Goal: Complete application form

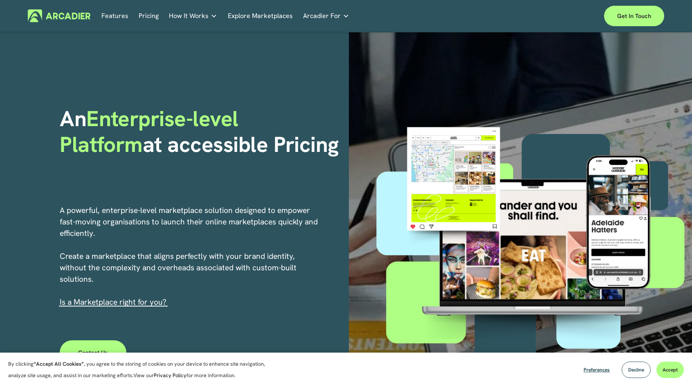
click at [251, 15] on link "Explore Marketplaces" at bounding box center [260, 15] width 65 height 13
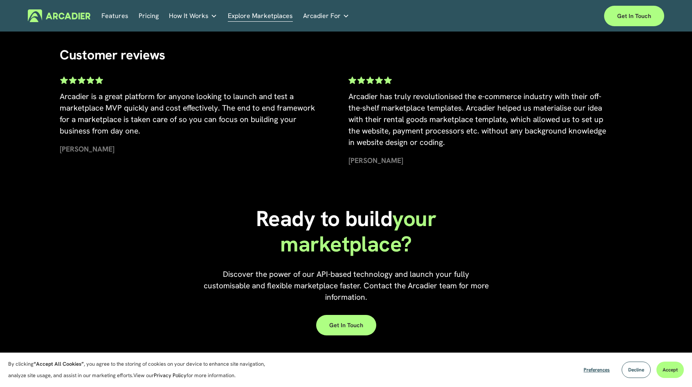
scroll to position [1816, 0]
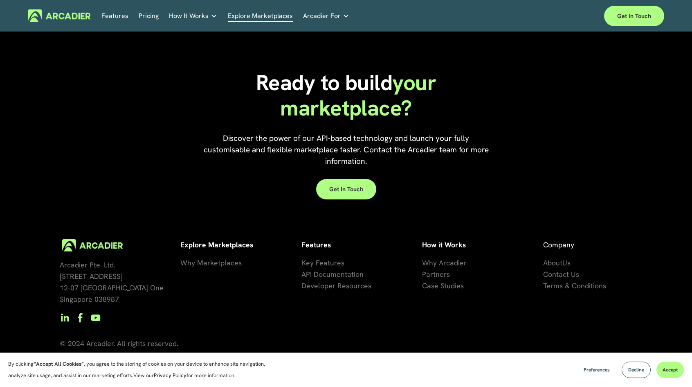
click at [445, 286] on span "se Studies" at bounding box center [447, 285] width 33 height 9
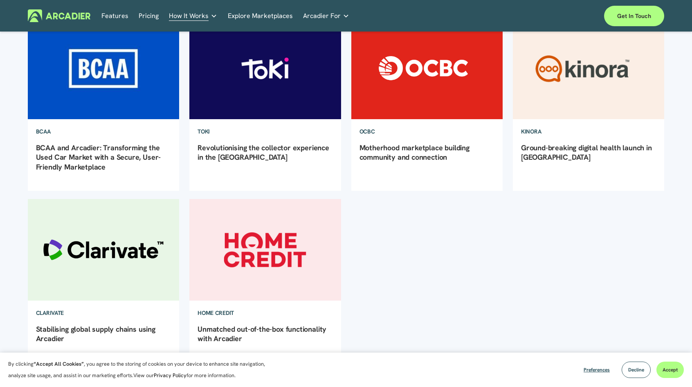
scroll to position [123, 0]
click at [311, 246] on img at bounding box center [265, 250] width 153 height 102
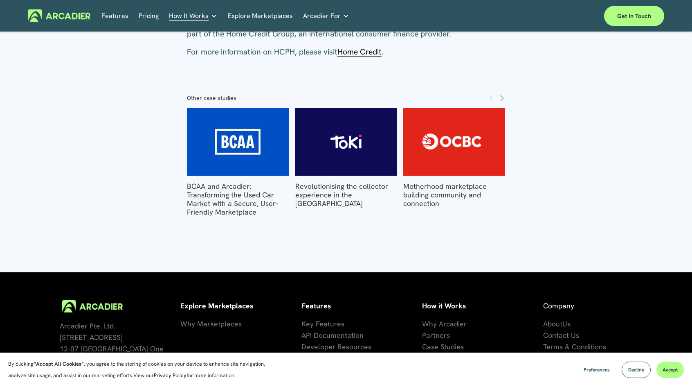
scroll to position [1091, 0]
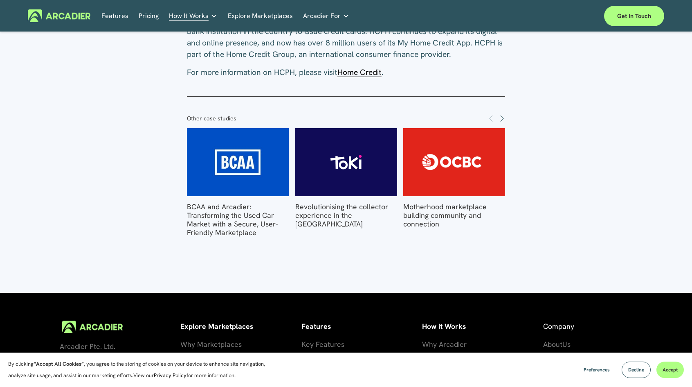
click at [345, 160] on img at bounding box center [346, 162] width 142 height 68
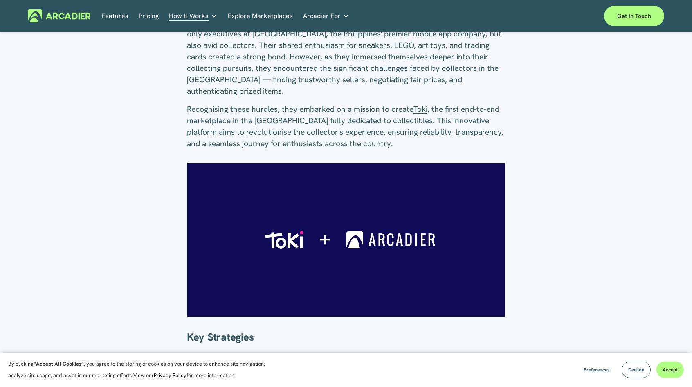
scroll to position [327, 0]
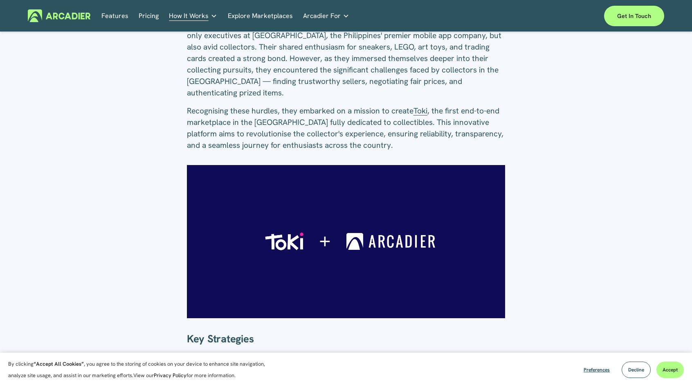
click at [270, 16] on link "Explore Marketplaces" at bounding box center [260, 15] width 65 height 13
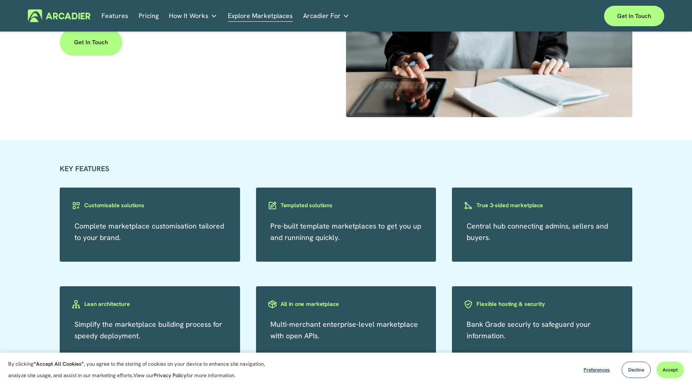
scroll to position [1350, 0]
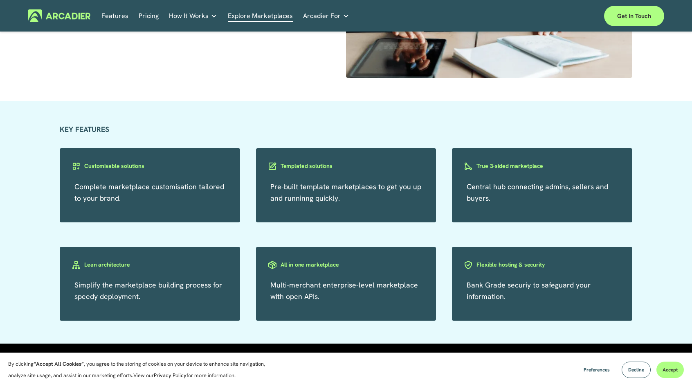
click at [147, 192] on span "Complete marketplace customisation tailored to your brand." at bounding box center [149, 192] width 150 height 21
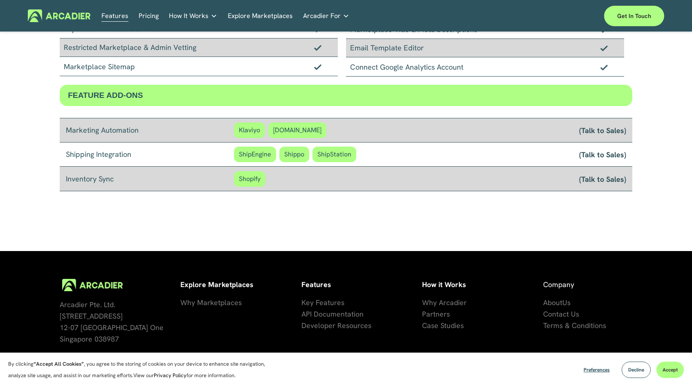
scroll to position [641, 0]
click at [299, 130] on span "Customer.io" at bounding box center [297, 131] width 58 height 16
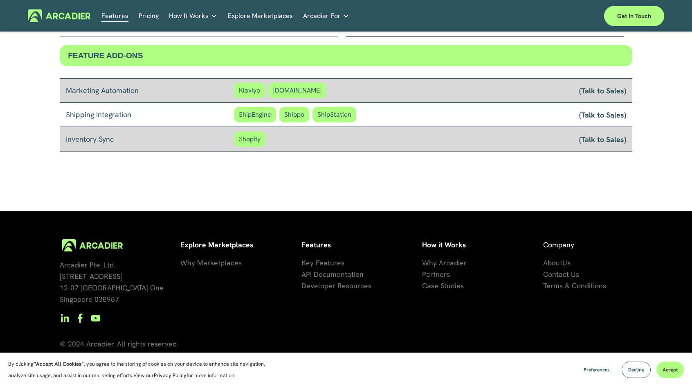
scroll to position [682, 0]
click at [331, 263] on span "Key Features" at bounding box center [323, 262] width 43 height 9
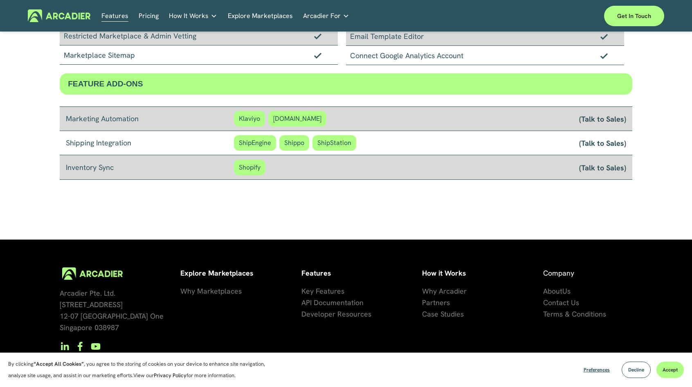
scroll to position [682, 0]
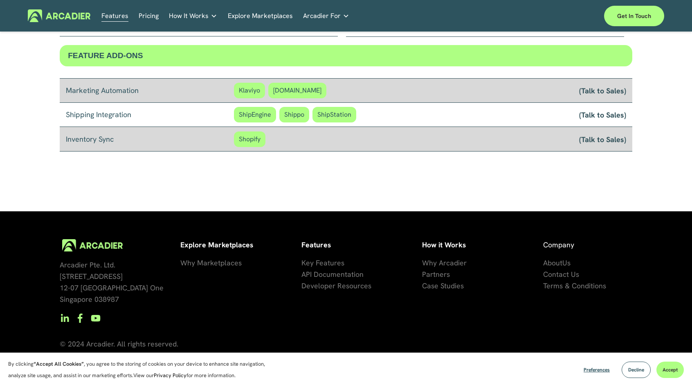
click at [439, 273] on span "artners" at bounding box center [438, 273] width 24 height 9
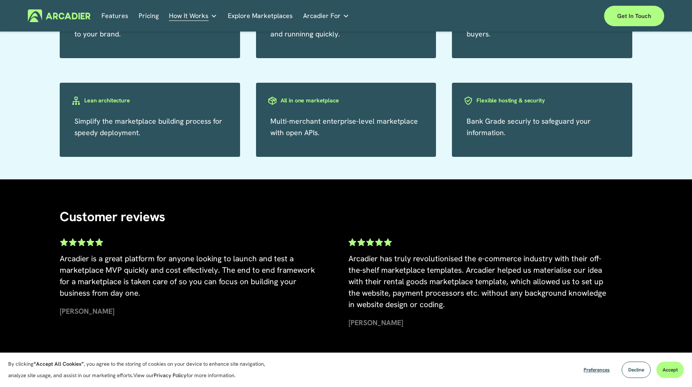
scroll to position [941, 0]
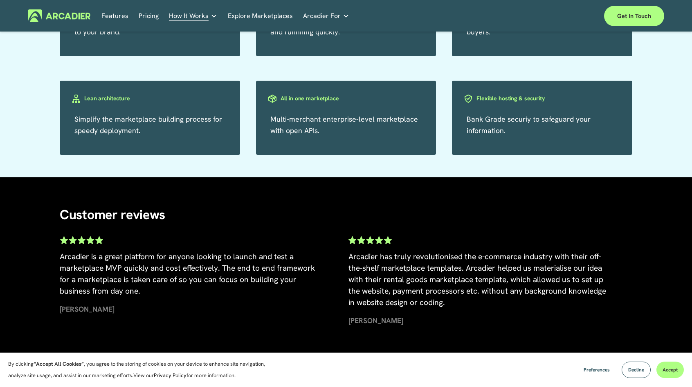
click at [356, 124] on span "Multi-merchant enterprise-level marketplace with open APIs." at bounding box center [345, 124] width 148 height 21
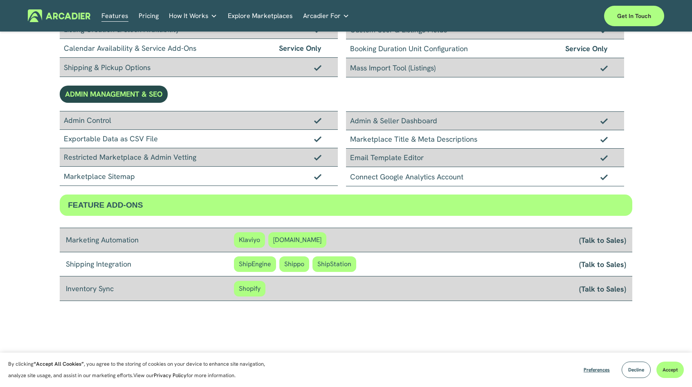
scroll to position [682, 0]
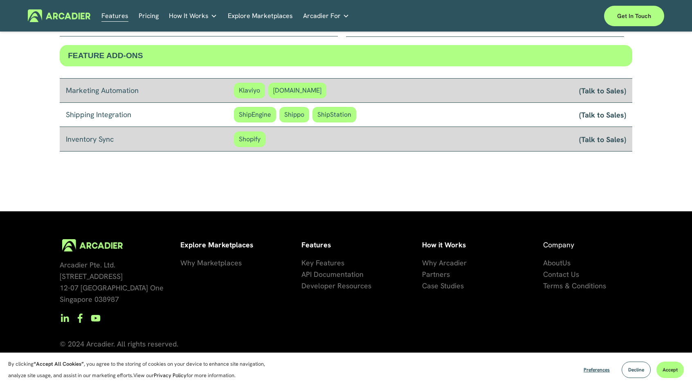
click at [561, 265] on span "About" at bounding box center [552, 262] width 19 height 9
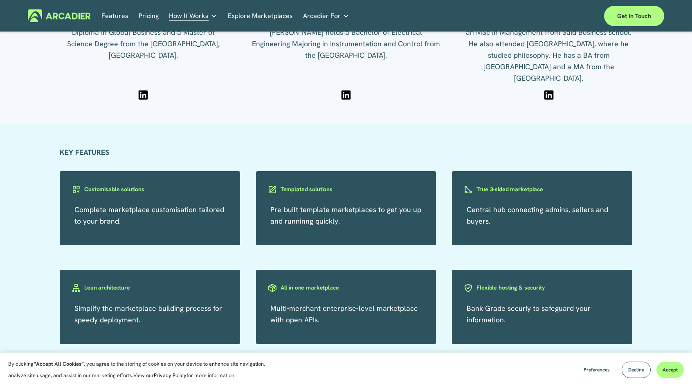
scroll to position [1391, 0]
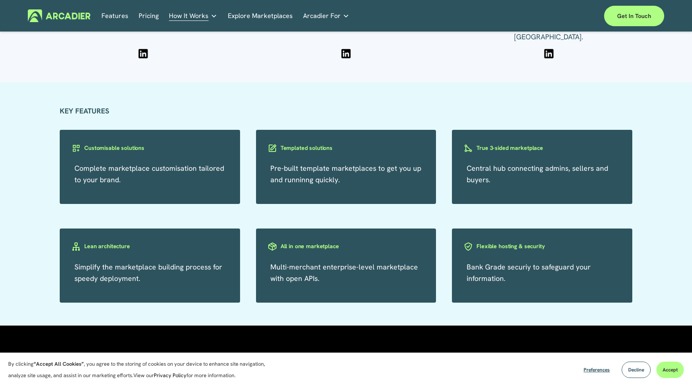
click at [376, 174] on span "Pre-built template marketplaces to get you up and runninng quickly." at bounding box center [346, 173] width 151 height 21
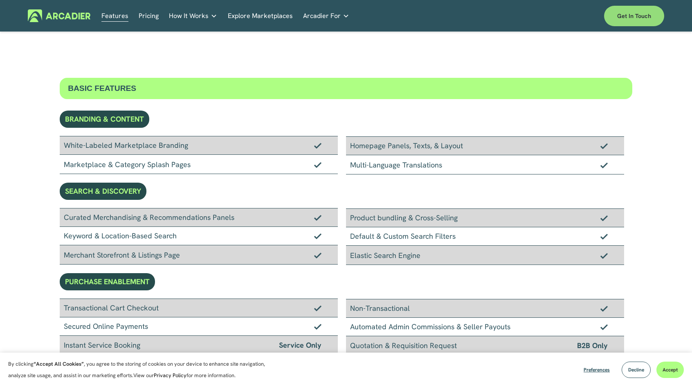
click at [629, 15] on link "Get in touch" at bounding box center [634, 16] width 60 height 20
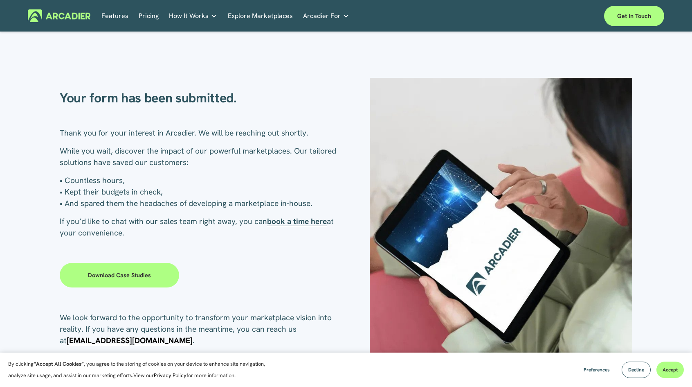
click at [216, 281] on div "Your form has been submitted. Thank you for your interest in Arcadier. We will …" at bounding box center [346, 219] width 692 height 283
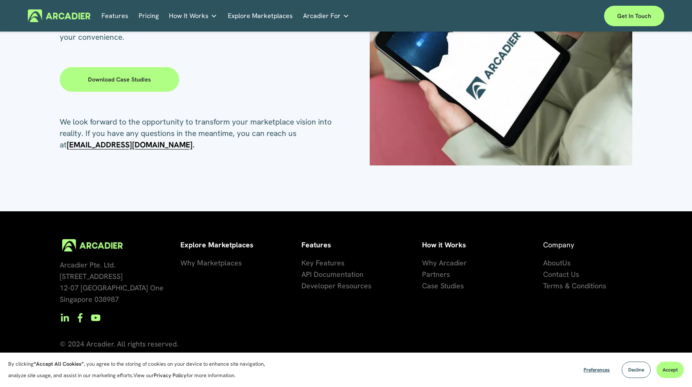
scroll to position [196, 0]
click at [128, 77] on link "Download case studies" at bounding box center [119, 79] width 119 height 25
click at [263, 95] on div "Your form has been submitted. Thank you for your interest in Arcadier. We will …" at bounding box center [346, 23] width 692 height 283
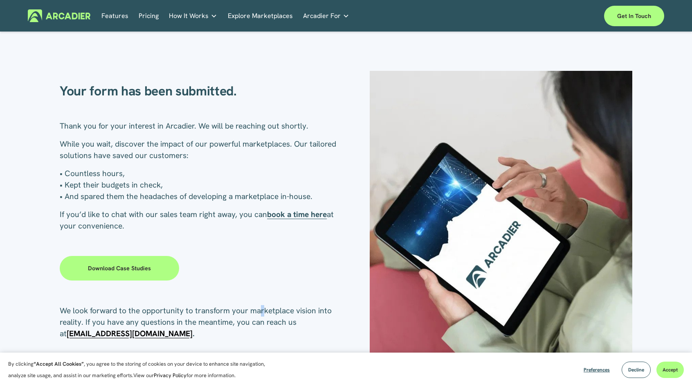
scroll to position [0, 0]
